Goal: Information Seeking & Learning: Learn about a topic

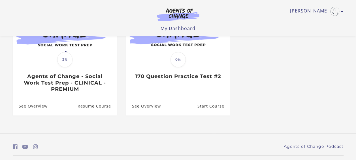
scroll to position [86, 0]
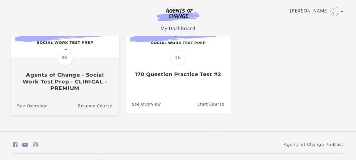
click at [54, 80] on h3 "Agents of Change - Social Work Test Prep - CLINICAL - PREMIUM" at bounding box center [64, 81] width 95 height 20
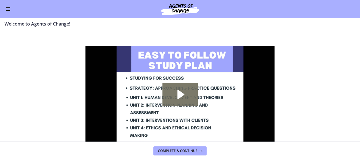
click at [7, 9] on button "Enable menu" at bounding box center [8, 9] width 7 height 7
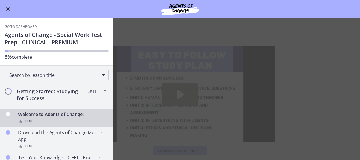
click at [22, 26] on link "Go to Dashboard" at bounding box center [21, 26] width 32 height 5
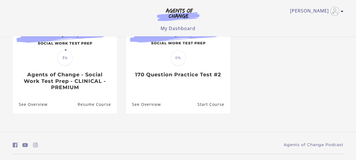
scroll to position [101, 0]
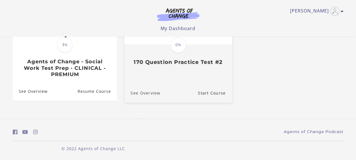
click at [151, 91] on link "See Overview" at bounding box center [142, 92] width 36 height 19
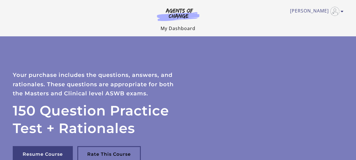
click at [177, 27] on link "My Dashboard" at bounding box center [178, 28] width 35 height 6
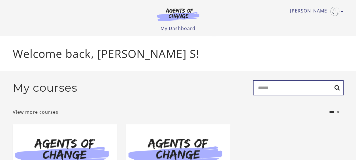
click at [267, 90] on input "Search" at bounding box center [298, 87] width 91 height 15
type input "**********"
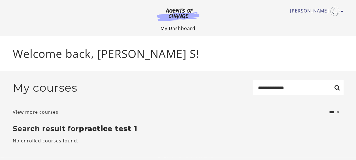
click at [177, 28] on link "My Dashboard" at bounding box center [178, 28] width 35 height 6
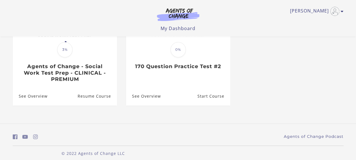
scroll to position [97, 0]
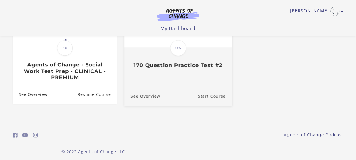
click at [205, 97] on link "Start Course" at bounding box center [215, 95] width 34 height 19
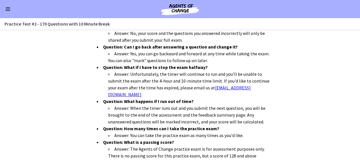
scroll to position [232, 0]
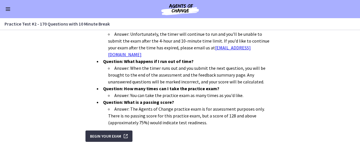
click at [104, 133] on span "Begin Your Exam" at bounding box center [105, 136] width 31 height 7
